Goal: Task Accomplishment & Management: Use online tool/utility

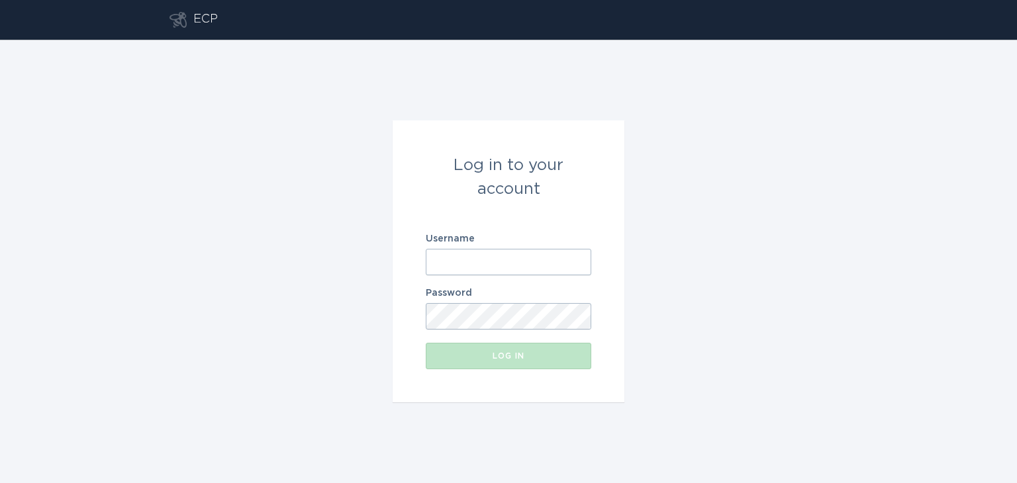
click at [466, 252] on input "Username" at bounding box center [508, 262] width 165 height 26
type input "[EMAIL_ADDRESS][DOMAIN_NAME]"
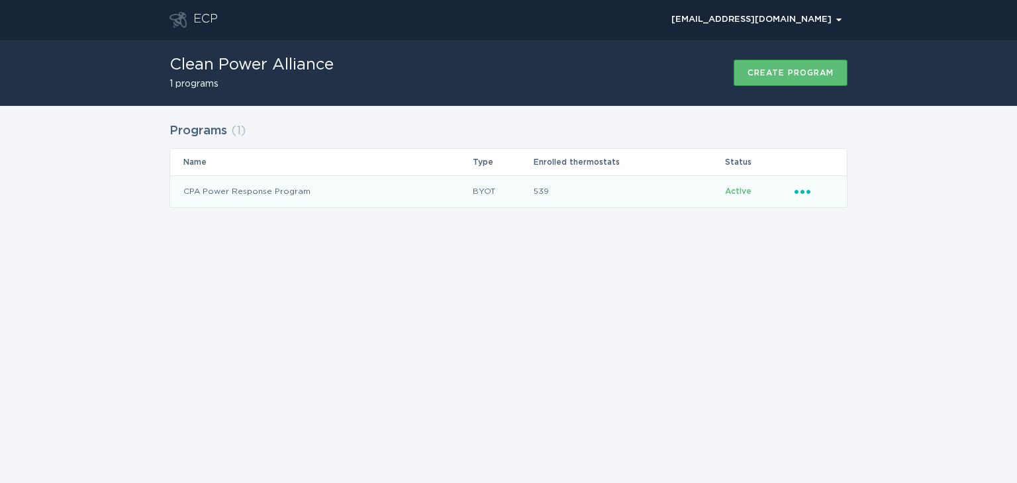
click at [799, 194] on icon "Ellipsis" at bounding box center [803, 189] width 19 height 11
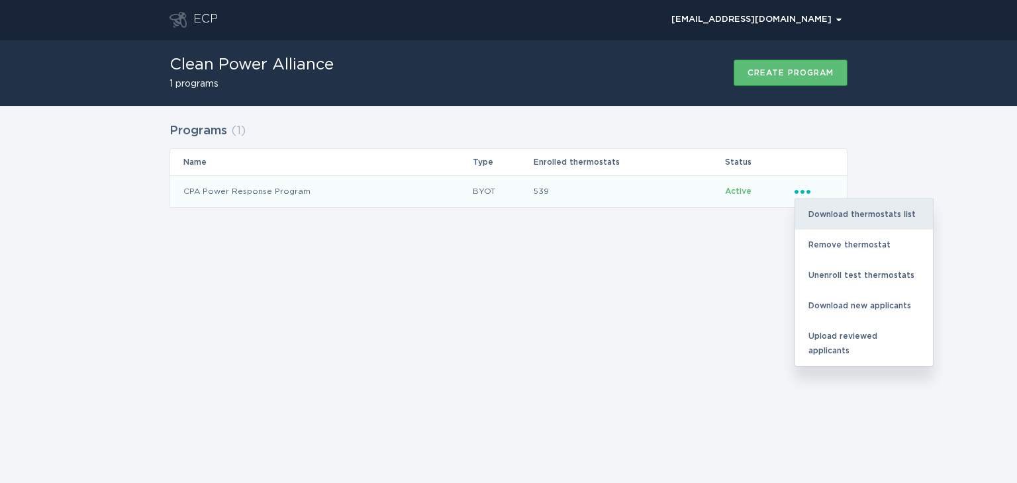
click at [823, 217] on div "Download thermostats list" at bounding box center [864, 214] width 138 height 30
